Goal: Transaction & Acquisition: Purchase product/service

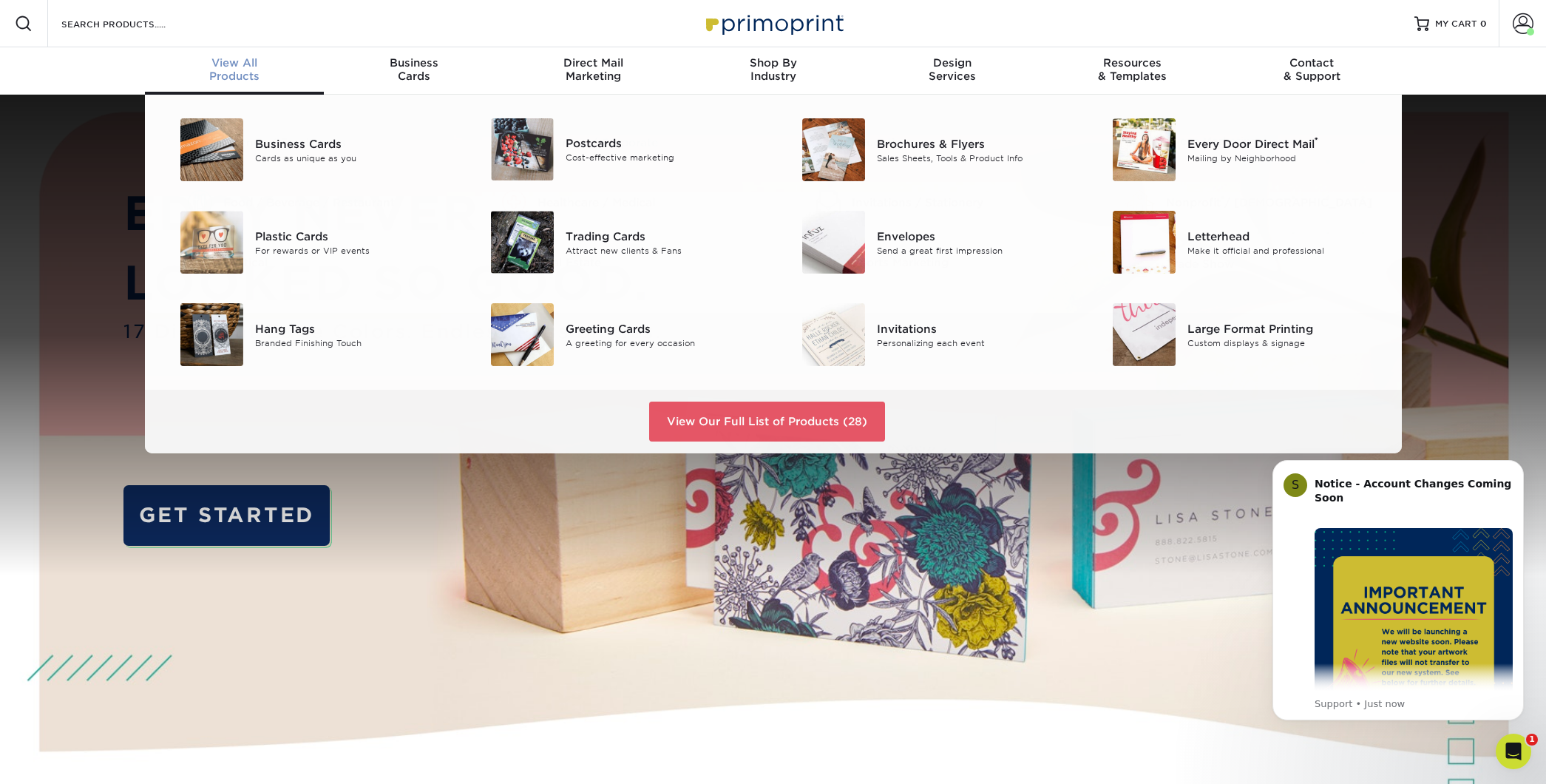
click at [237, 73] on div "View All Products" at bounding box center [235, 69] width 180 height 27
click at [924, 145] on div "Brochures & Flyers" at bounding box center [974, 143] width 196 height 16
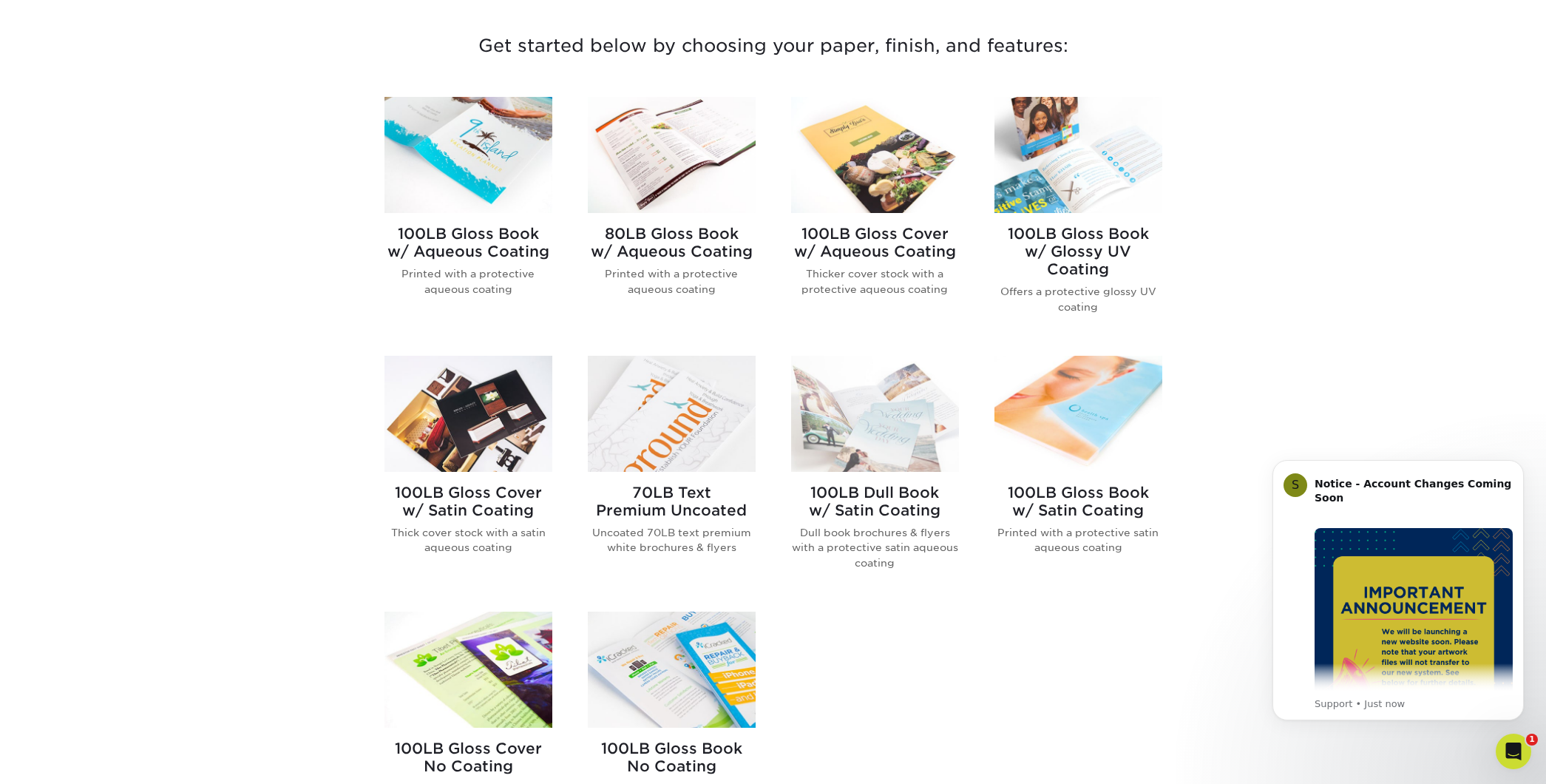
scroll to position [581, 0]
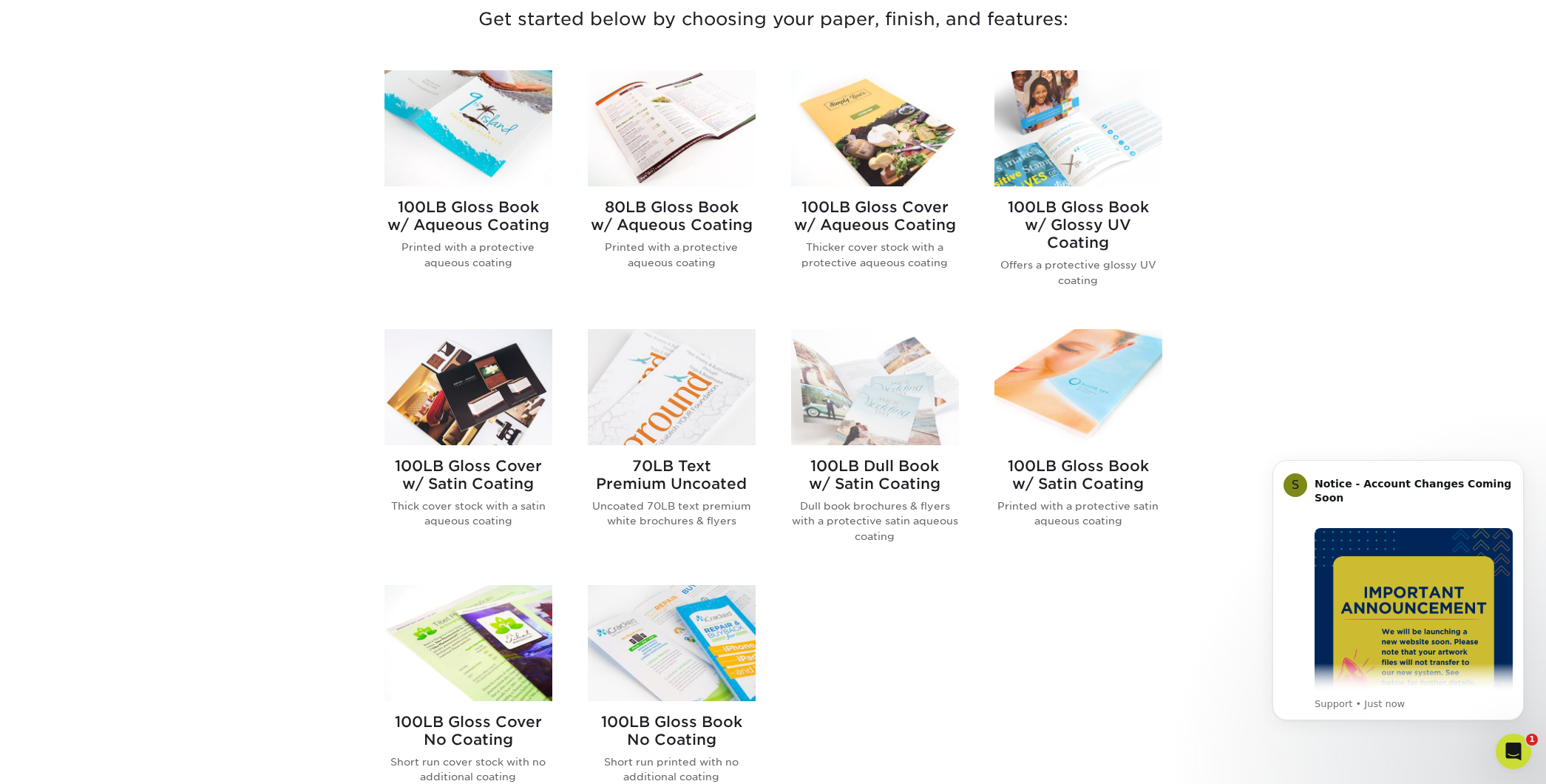
click at [671, 476] on h2 "70LB Text Premium Uncoated" at bounding box center [672, 474] width 168 height 35
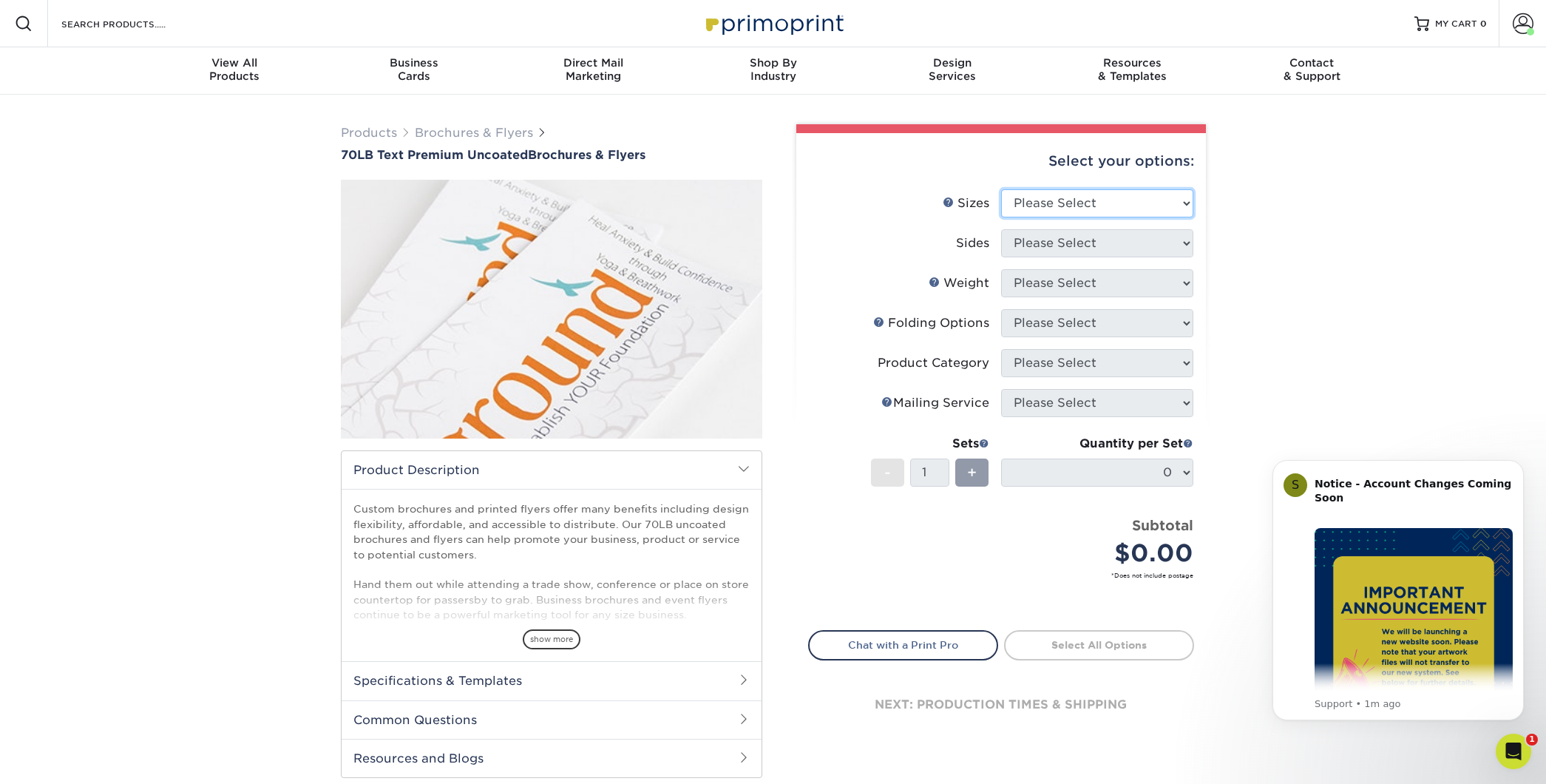
select select "8.50x11.00"
select select "13abbda7-1d64-4f25-8bb2-c179b224825d"
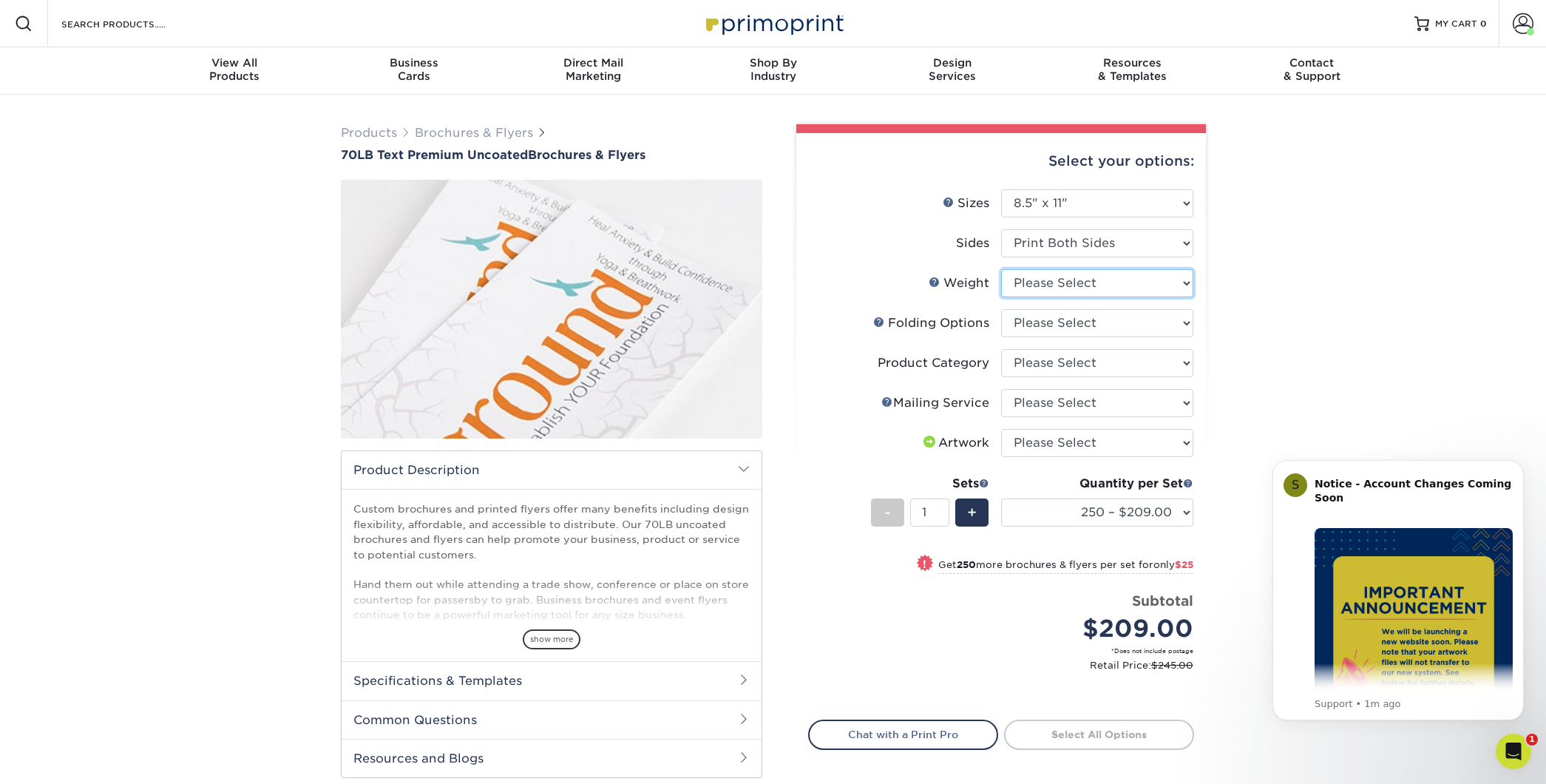
select select "70LB"
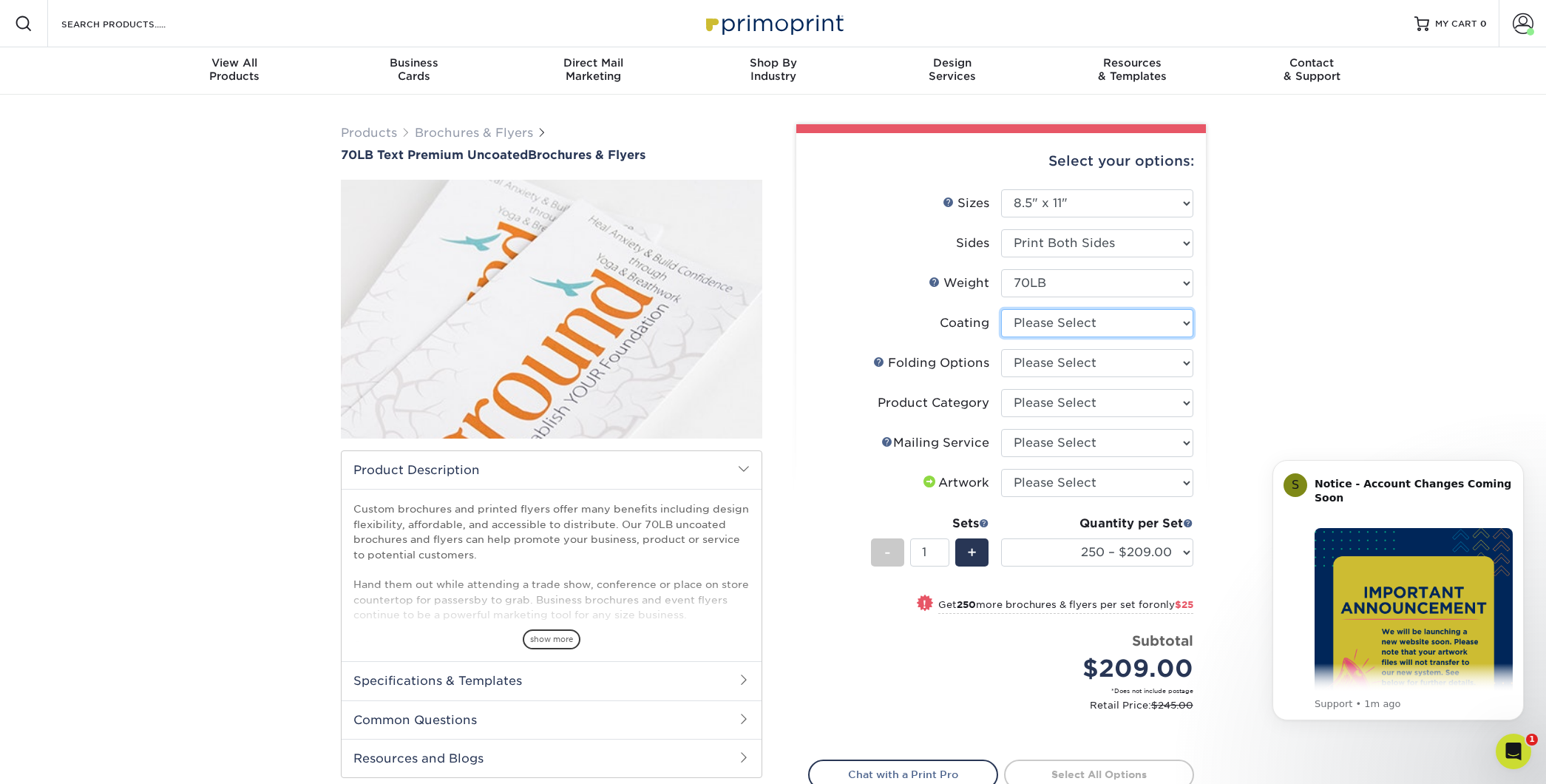
select select "3e7618de-abca-4bda-9f97-8b9129e913d8"
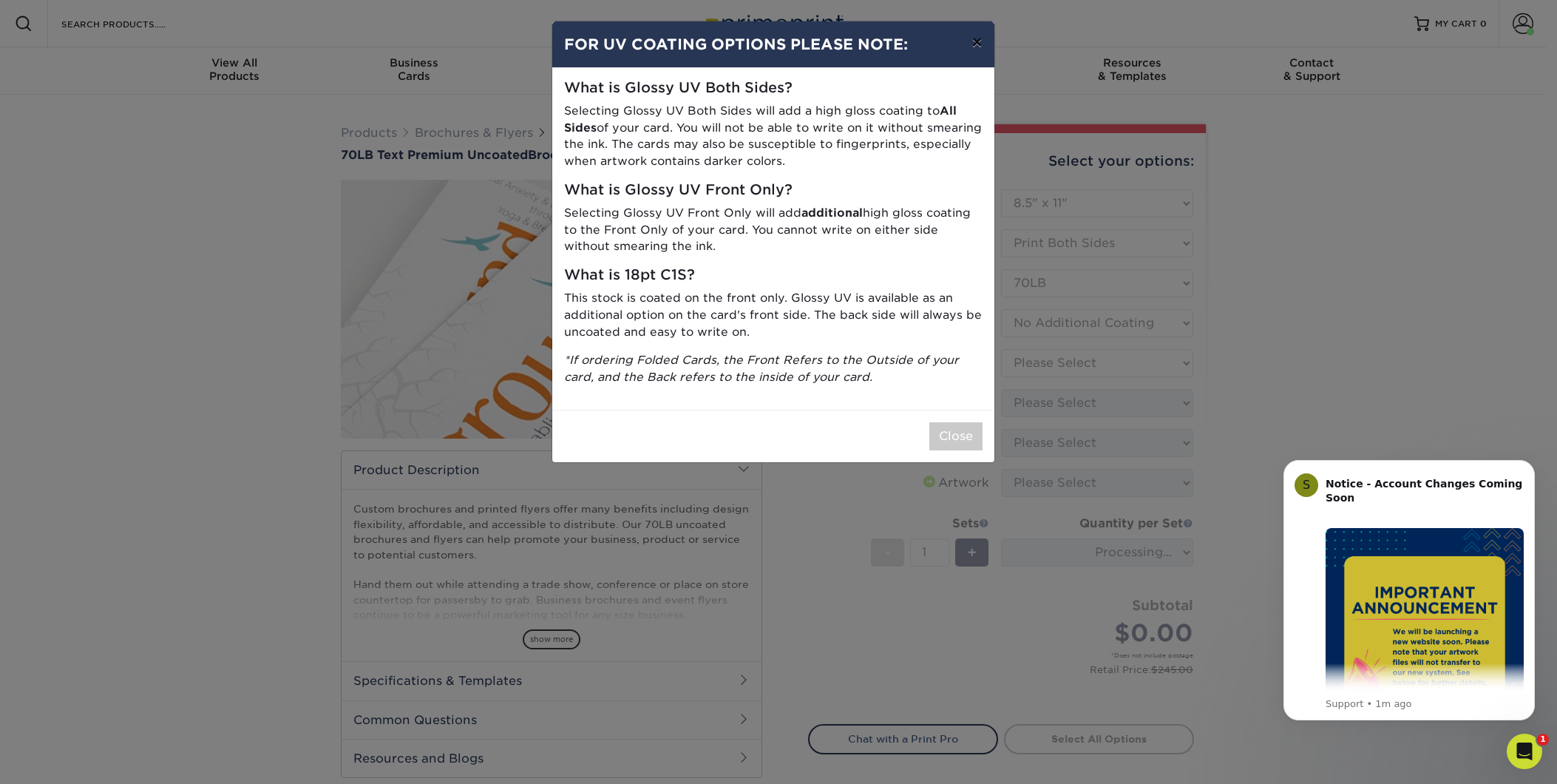
click at [976, 35] on button "×" at bounding box center [977, 42] width 34 height 41
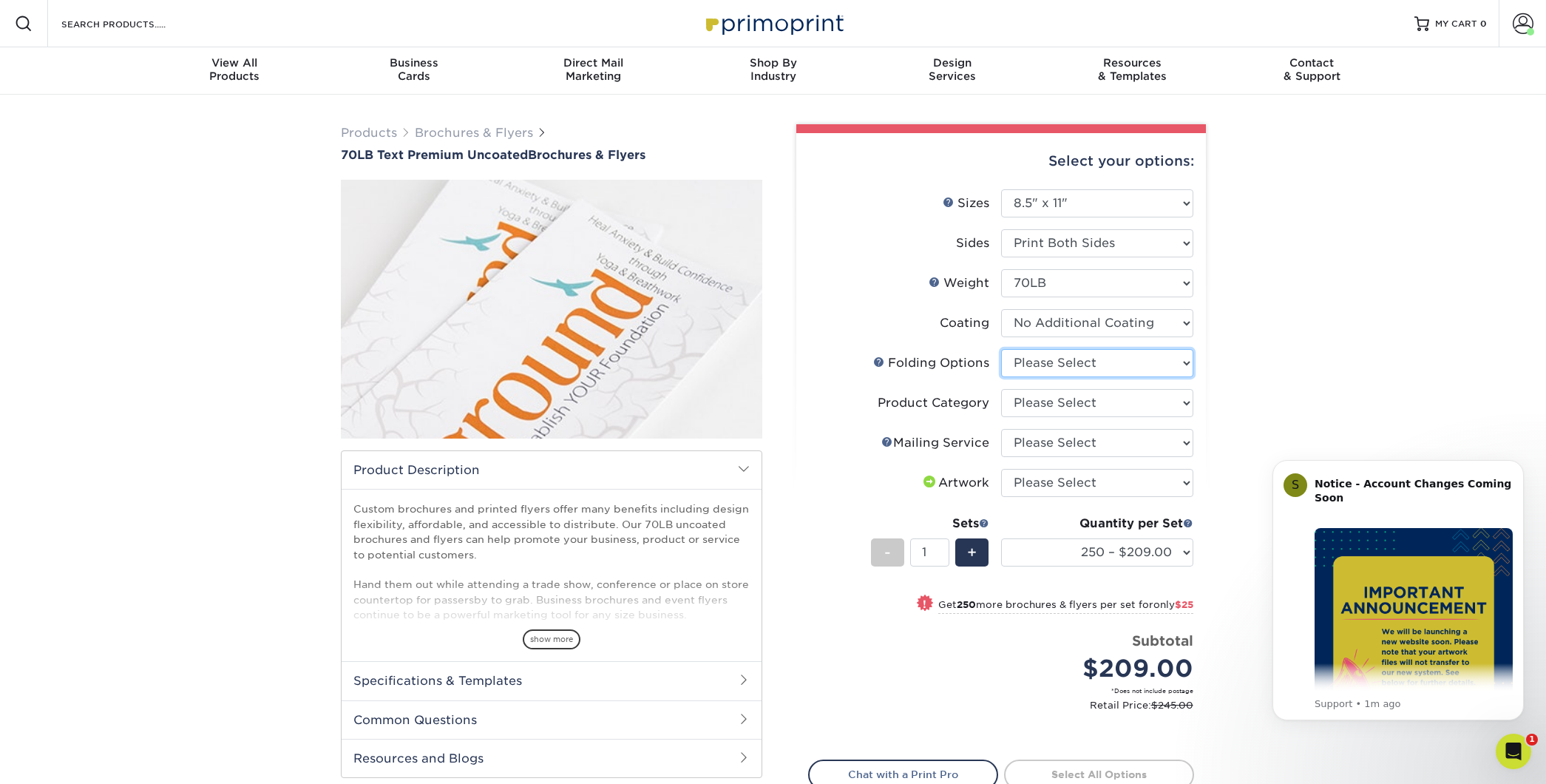
select select "e0a0c2f1-6c67-4c21-a2ad-52c4d3ecef12"
select select "1a668080-6b7c-4174-b399-2c3833b27ef4"
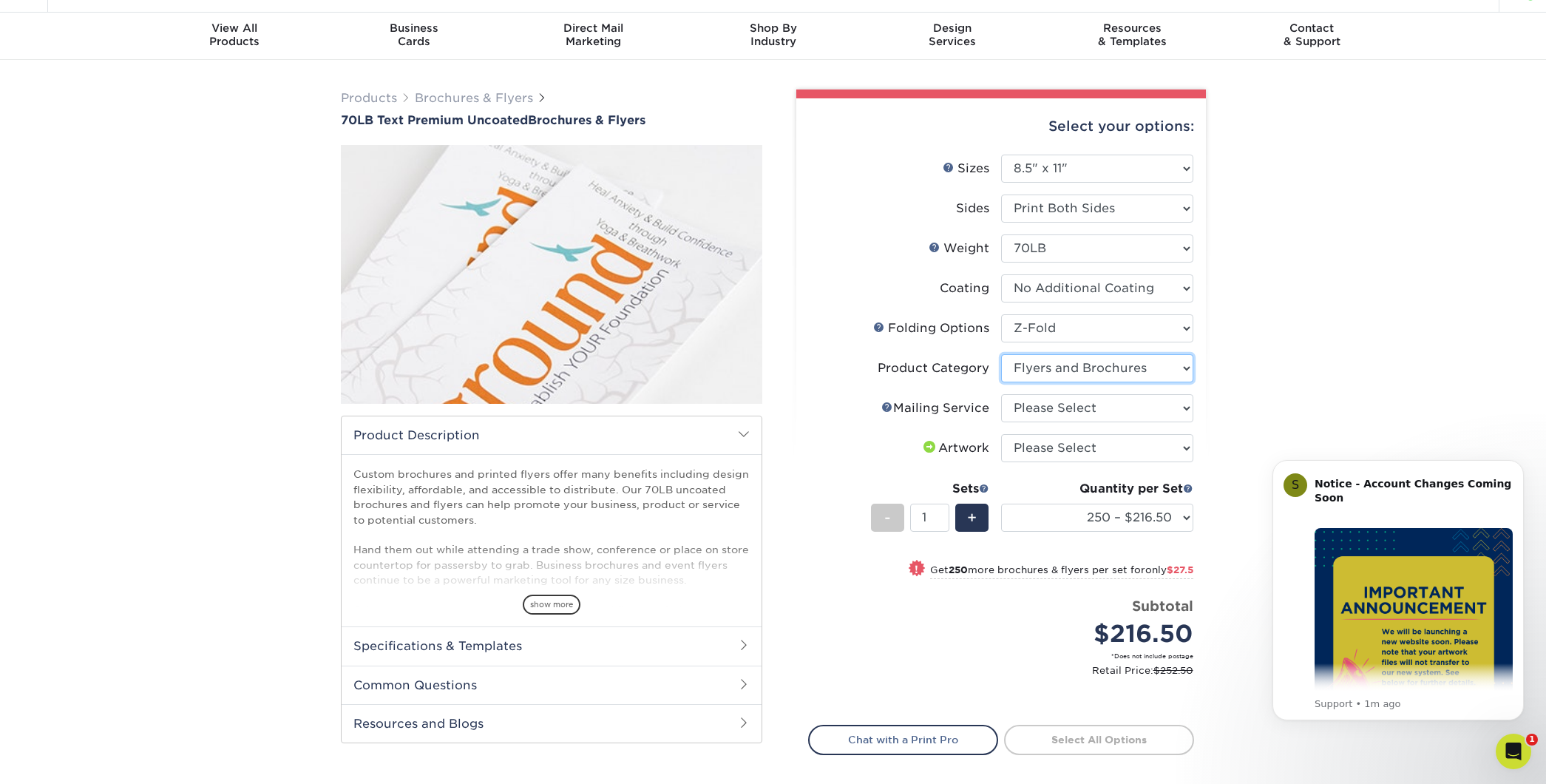
scroll to position [38, 0]
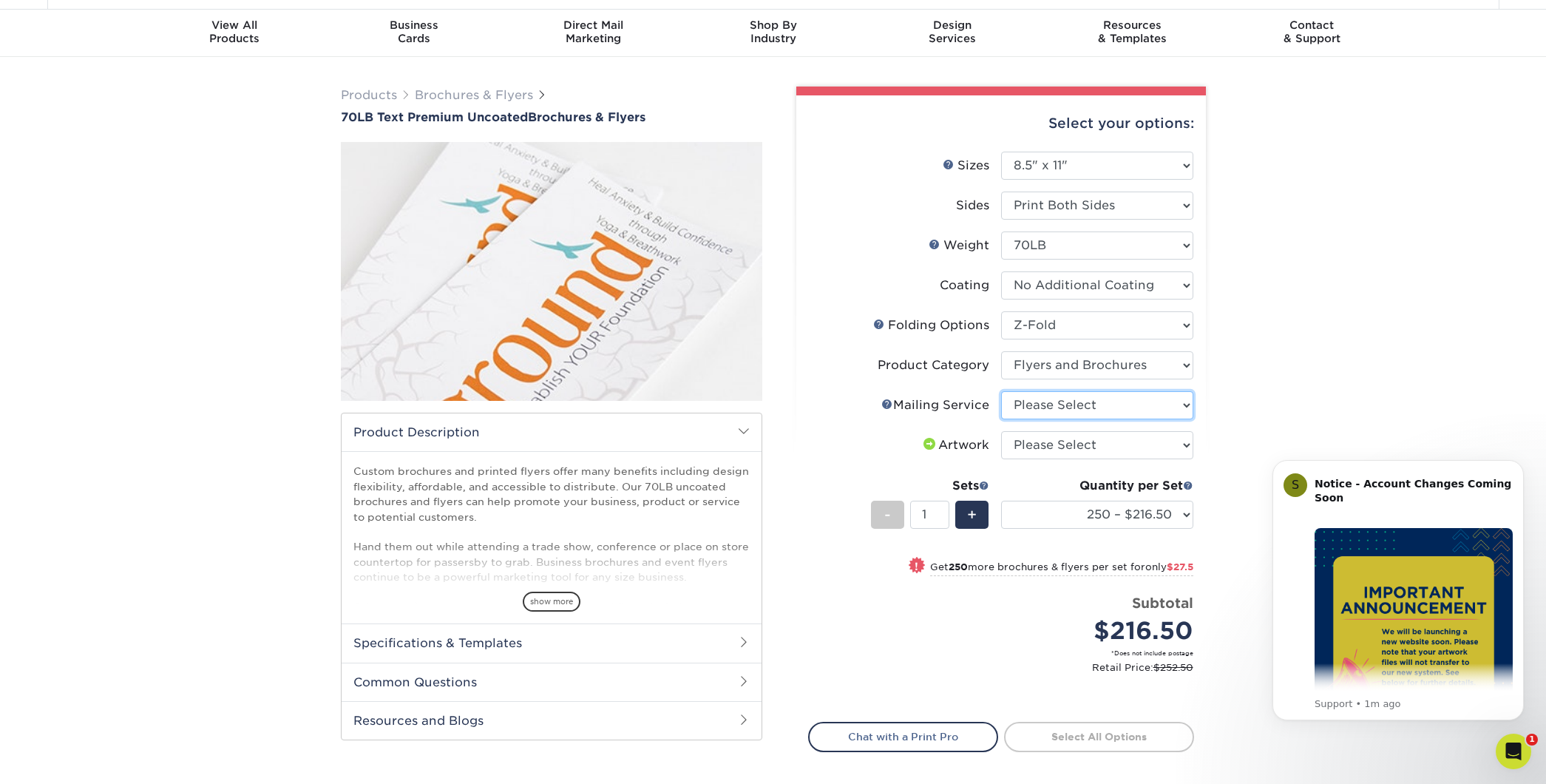
select select "934e270e-9523-48b9-93c7-78b0896e16a6"
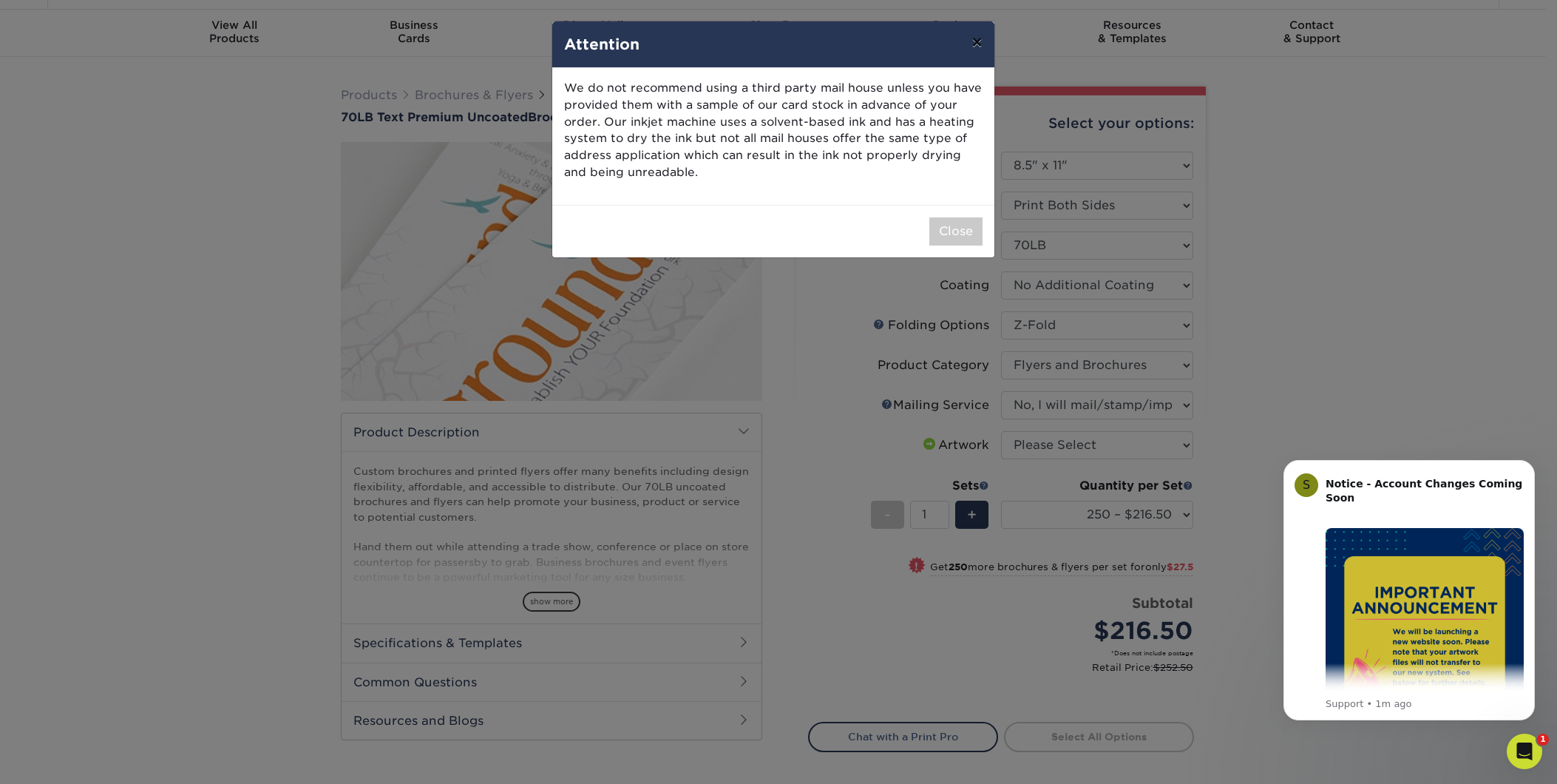
click at [976, 40] on button "×" at bounding box center [977, 42] width 34 height 41
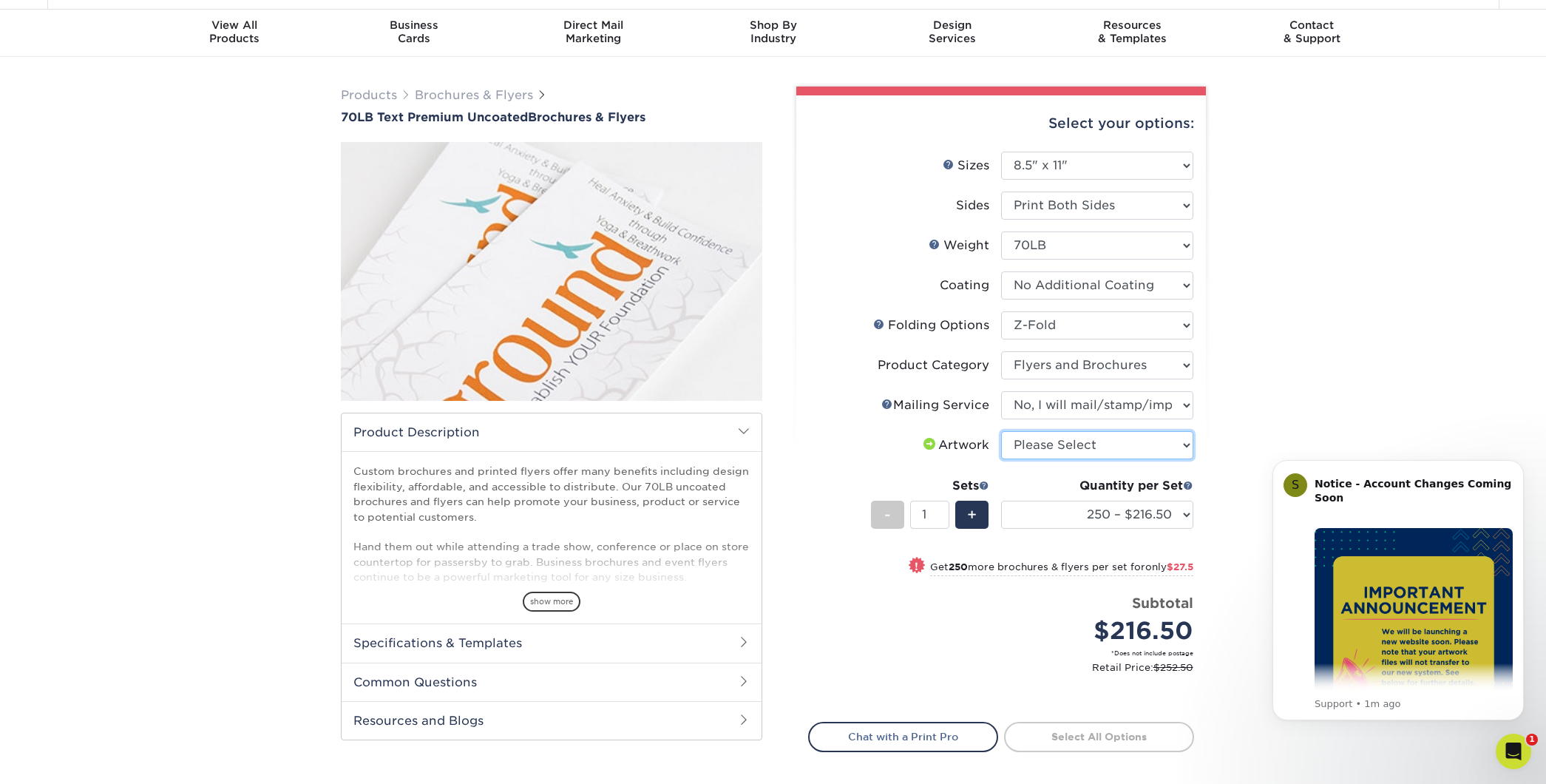
select select "upload"
click at [1264, 398] on div "Products Brochures & Flyers 70LB Text Premium Uncoated Brochures & Flyers show …" at bounding box center [773, 475] width 1546 height 837
select select "500 – $244.00"
click at [1271, 404] on div "Products Brochures & Flyers 70LB Text Premium Uncoated Brochures & Flyers show …" at bounding box center [773, 475] width 1546 height 837
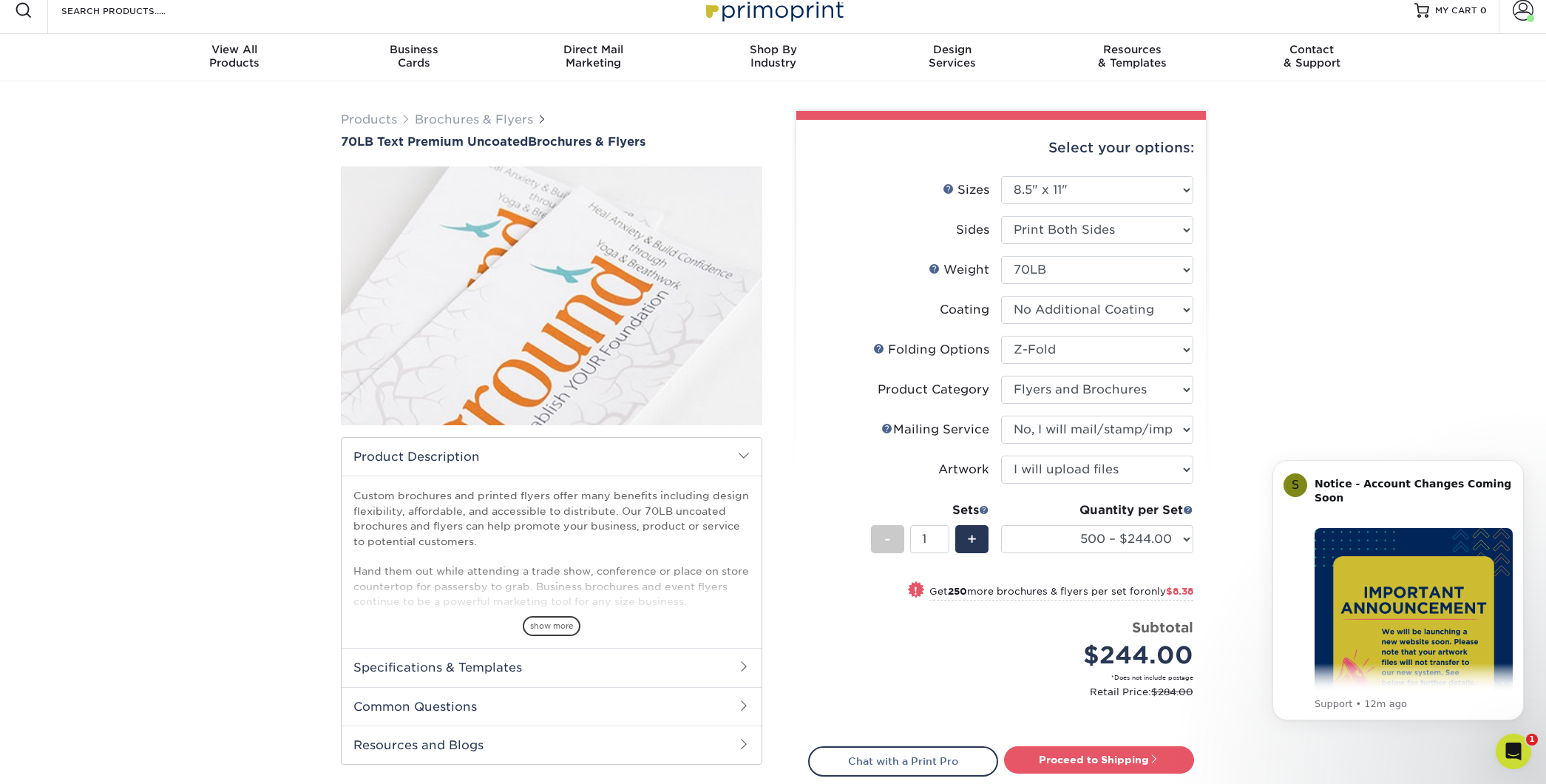
scroll to position [0, 0]
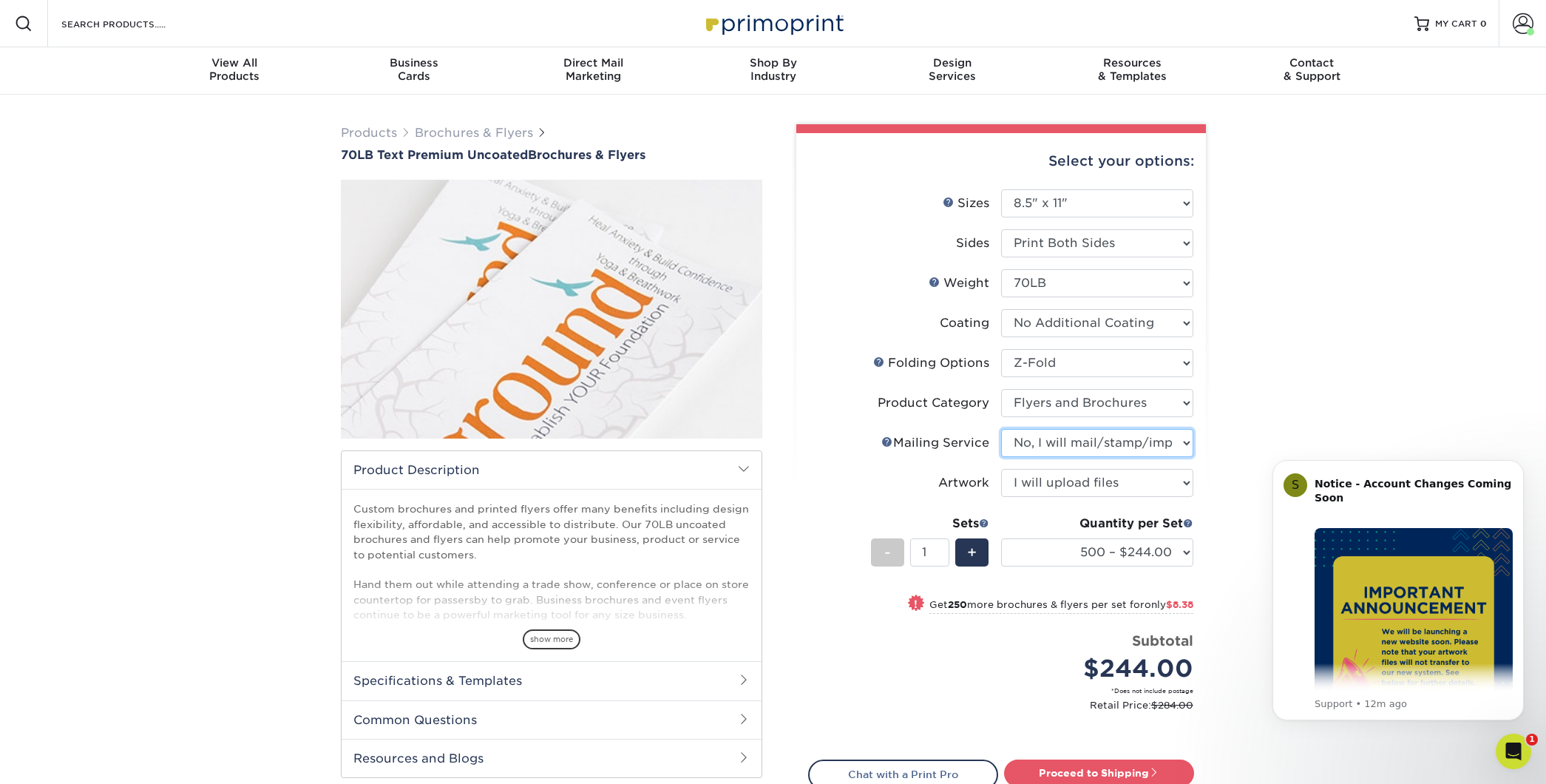
select select "3e5e9bdd-d78a-4c28-a41d-fe1407925ca6"
